Goal: Transaction & Acquisition: Book appointment/travel/reservation

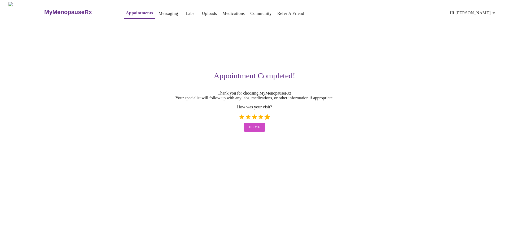
click at [267, 119] on label "5 Stars" at bounding box center [267, 117] width 6 height 6
click at [239, 119] on input "5 Stars" at bounding box center [239, 119] width 0 height 0
radio input "true"
click at [258, 131] on span "Home" at bounding box center [254, 127] width 11 height 7
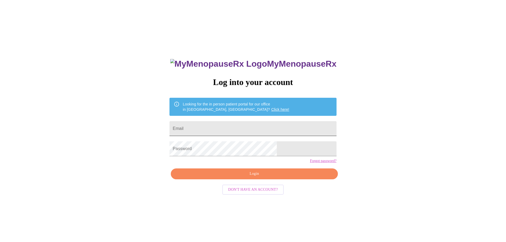
click at [245, 128] on input "Email" at bounding box center [252, 128] width 167 height 15
drag, startPoint x: 265, startPoint y: 129, endPoint x: 221, endPoint y: 138, distance: 45.5
click at [192, 126] on div "MyMenopauseRx Log into your account Looking for the in person patient portal fo…" at bounding box center [252, 147] width 501 height 290
type input "[EMAIL_ADDRESS][DOMAIN_NAME]"
click at [267, 177] on span "Login" at bounding box center [254, 173] width 154 height 7
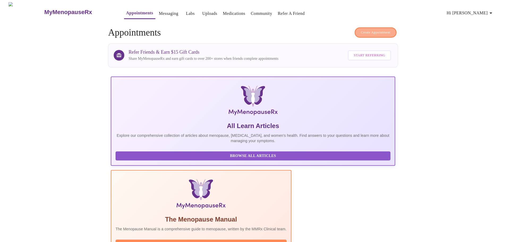
click at [387, 29] on span "Create Appointment" at bounding box center [375, 32] width 30 height 6
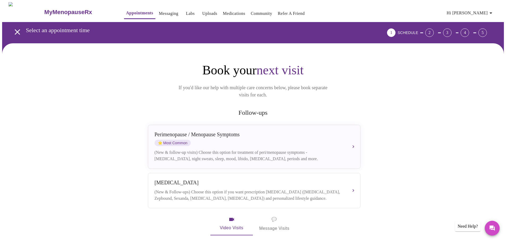
scroll to position [53, 0]
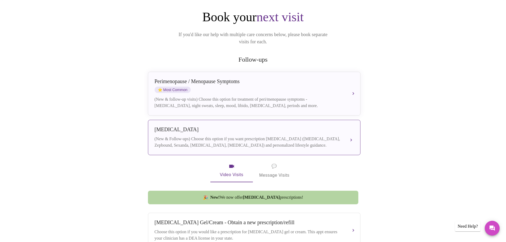
click at [247, 126] on div "[MEDICAL_DATA]" at bounding box center [248, 129] width 188 height 6
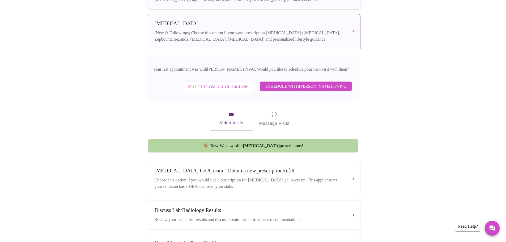
scroll to position [159, 0]
click at [300, 83] on span "Schedule with [PERSON_NAME], FNP-C" at bounding box center [305, 86] width 81 height 7
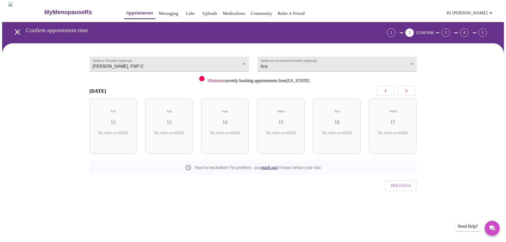
scroll to position [0, 0]
click at [407, 90] on icon "button" at bounding box center [408, 91] width 6 height 6
click at [284, 119] on h3 "02" at bounding box center [282, 122] width 39 height 6
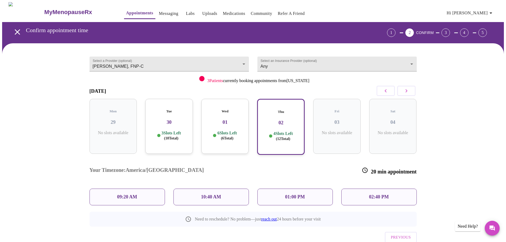
click at [236, 119] on h3 "01" at bounding box center [224, 122] width 39 height 6
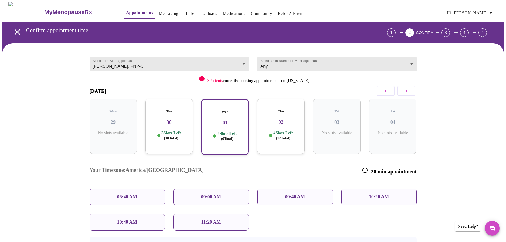
click at [277, 122] on div "Thu 02 4 Slots Left ( 12 Total)" at bounding box center [280, 126] width 47 height 55
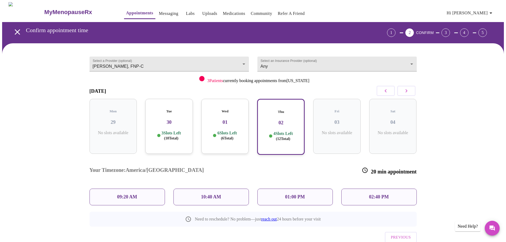
click at [143, 188] on div "09:20 AM" at bounding box center [126, 196] width 75 height 17
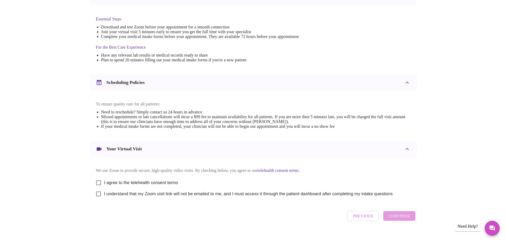
scroll to position [133, 0]
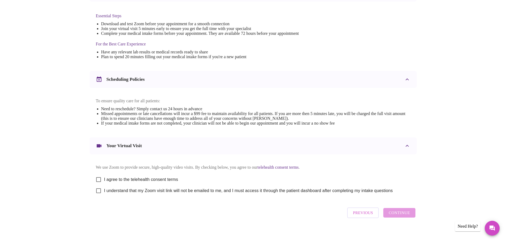
click at [144, 183] on span "I agree to the telehealth consent terms" at bounding box center [141, 179] width 74 height 6
click at [104, 184] on input "I agree to the telehealth consent terms" at bounding box center [98, 179] width 11 height 11
checkbox input "true"
click at [144, 194] on span "I understand that my Zoom visit link will not be emailed to me, and I must acce…" at bounding box center [248, 190] width 288 height 6
click at [104, 196] on input "I understand that my Zoom visit link will not be emailed to me, and I must acce…" at bounding box center [98, 190] width 11 height 11
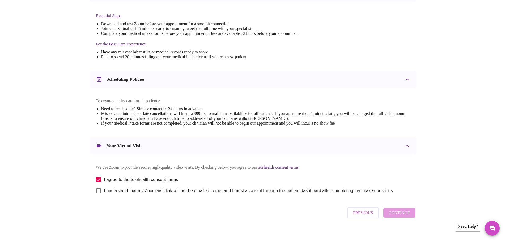
checkbox input "true"
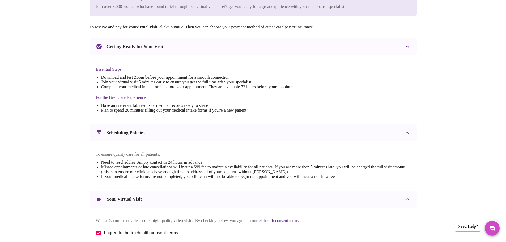
scroll to position [143, 0]
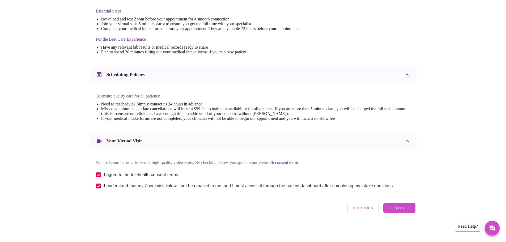
click at [409, 209] on button "Continue" at bounding box center [399, 208] width 32 height 10
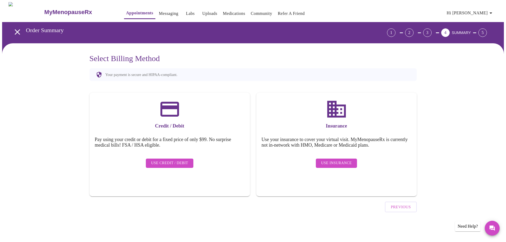
scroll to position [0, 0]
click at [339, 160] on span "Use Insurance" at bounding box center [338, 163] width 31 height 7
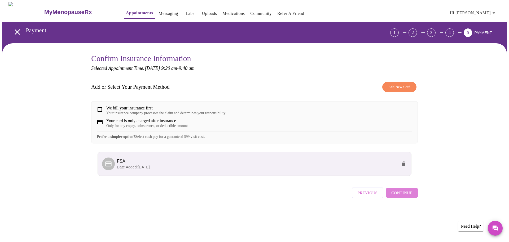
click at [412, 196] on span "Continue" at bounding box center [402, 192] width 21 height 7
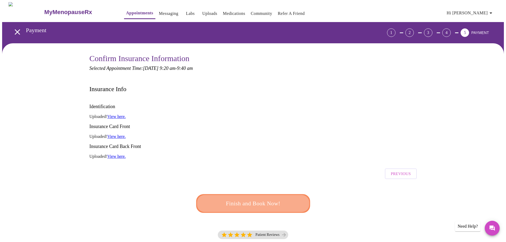
click at [266, 198] on span "Finish and Book Now!" at bounding box center [252, 203] width 99 height 10
